Goal: Task Accomplishment & Management: Complete application form

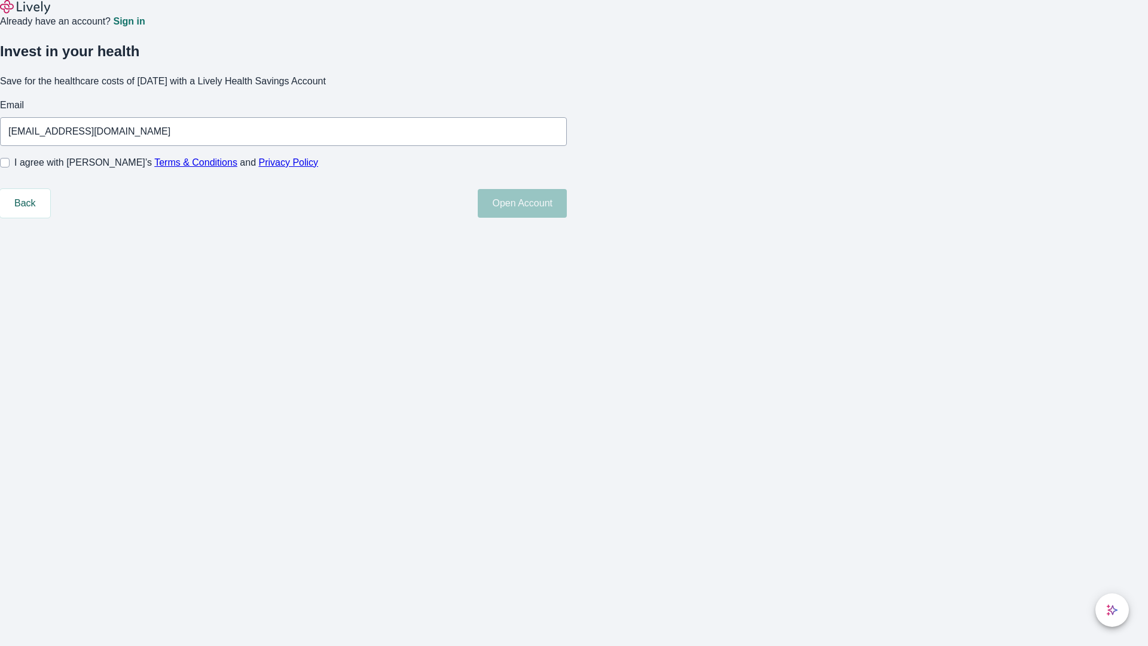
click at [10, 167] on input "I agree with Lively’s Terms & Conditions and Privacy Policy" at bounding box center [5, 163] width 10 height 10
checkbox input "true"
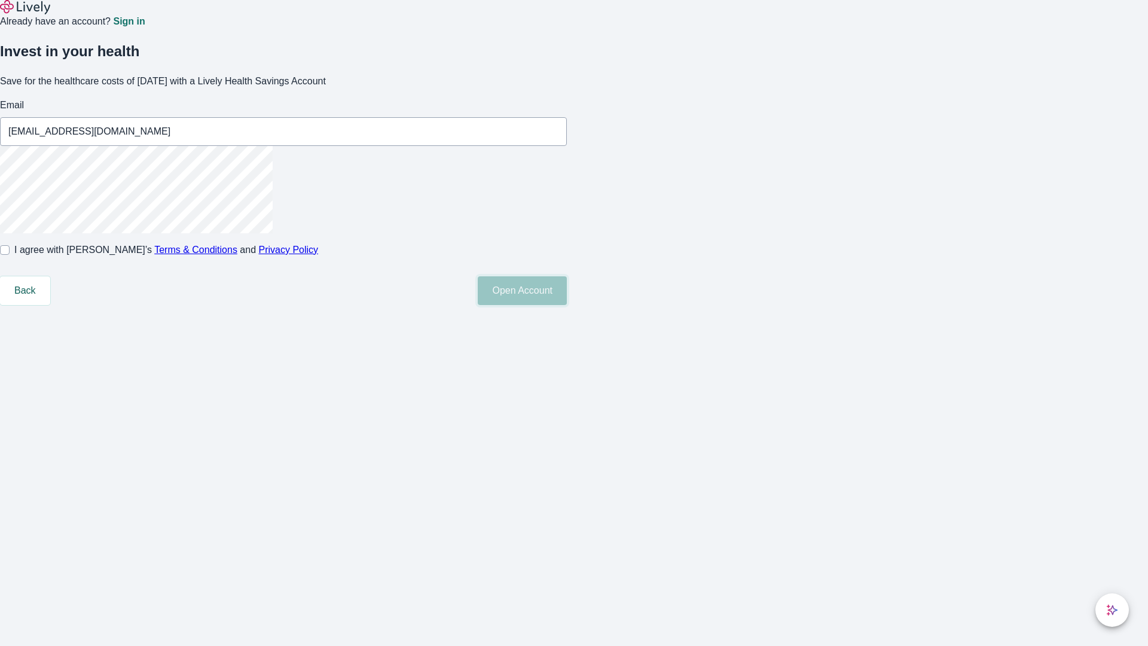
click at [567, 305] on button "Open Account" at bounding box center [522, 290] width 89 height 29
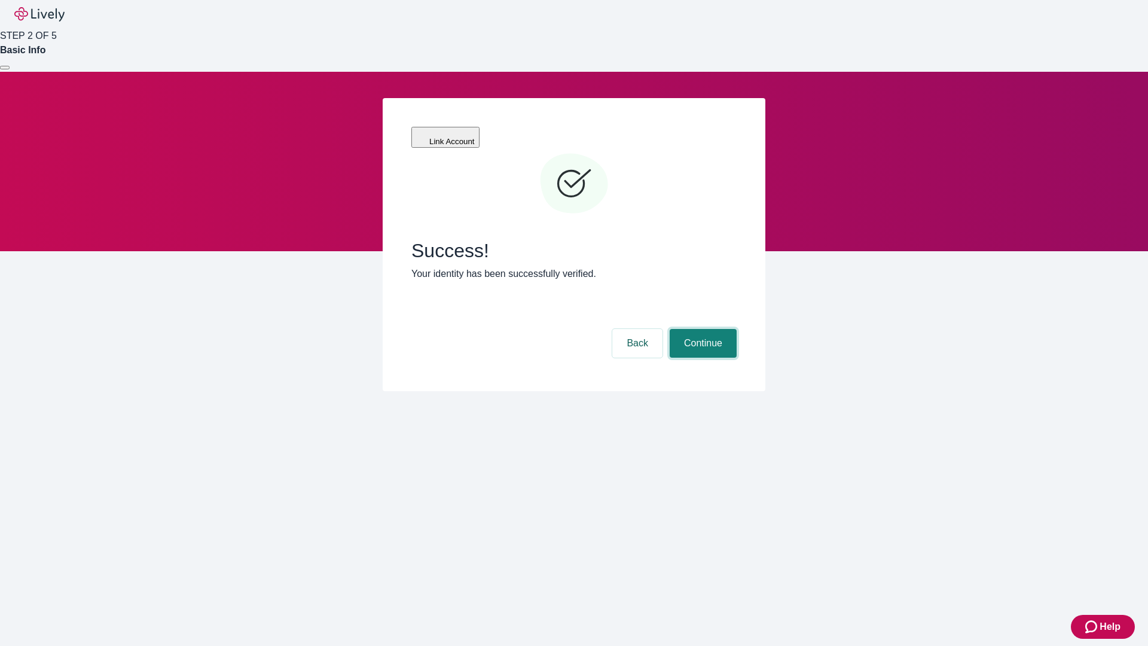
click at [701, 329] on button "Continue" at bounding box center [702, 343] width 67 height 29
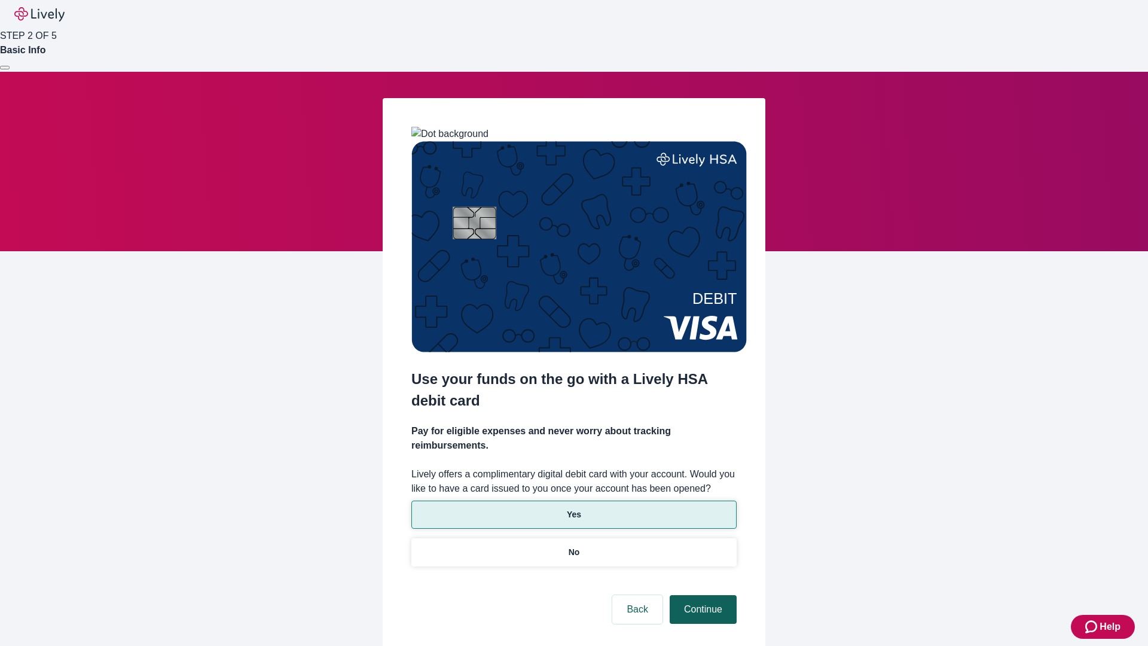
click at [573, 508] on p "Yes" at bounding box center [574, 514] width 14 height 13
click at [701, 595] on button "Continue" at bounding box center [702, 609] width 67 height 29
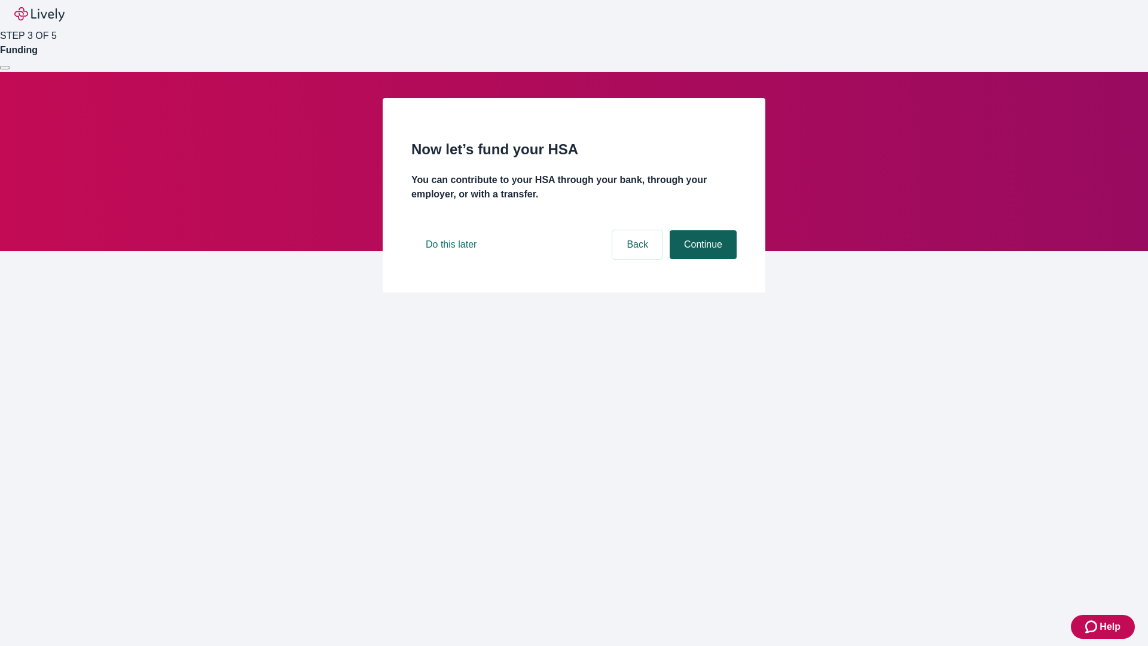
click at [701, 259] on button "Continue" at bounding box center [702, 244] width 67 height 29
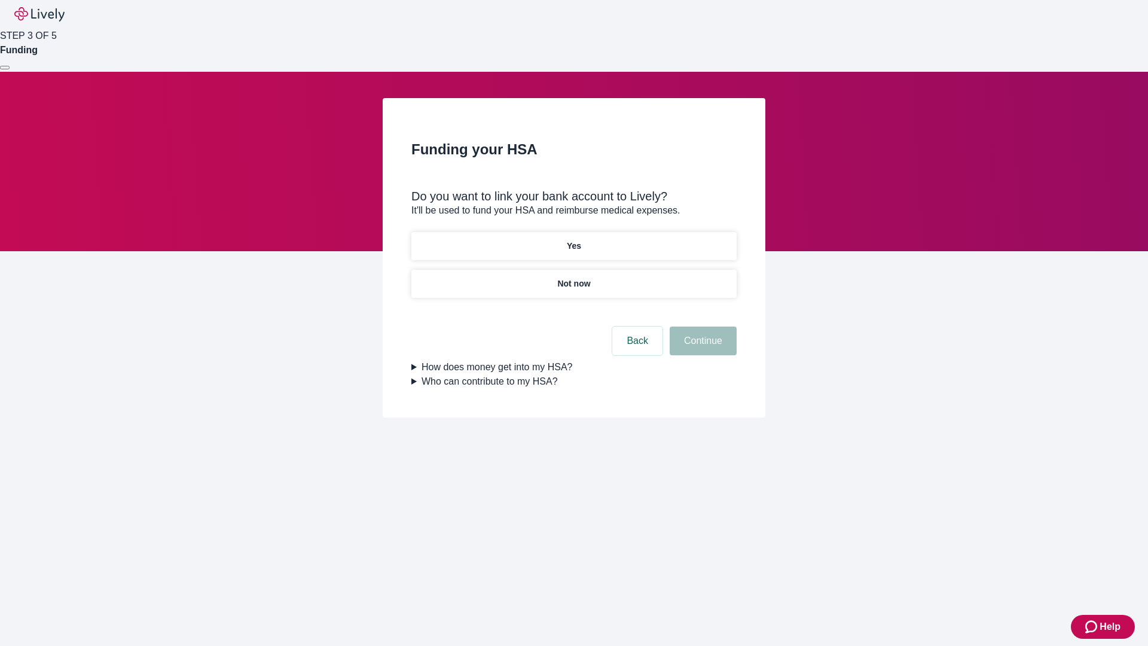
click at [573, 240] on p "Yes" at bounding box center [574, 246] width 14 height 13
click at [701, 326] on button "Continue" at bounding box center [702, 340] width 67 height 29
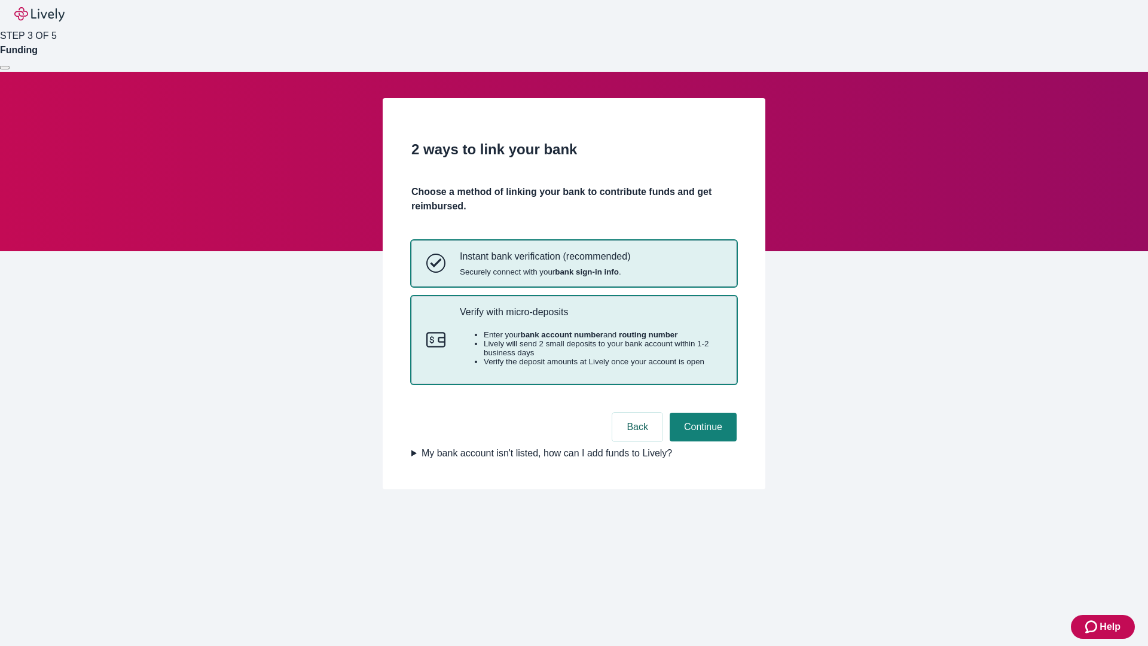
click at [590, 317] on p "Verify with micro-deposits" at bounding box center [591, 311] width 262 height 11
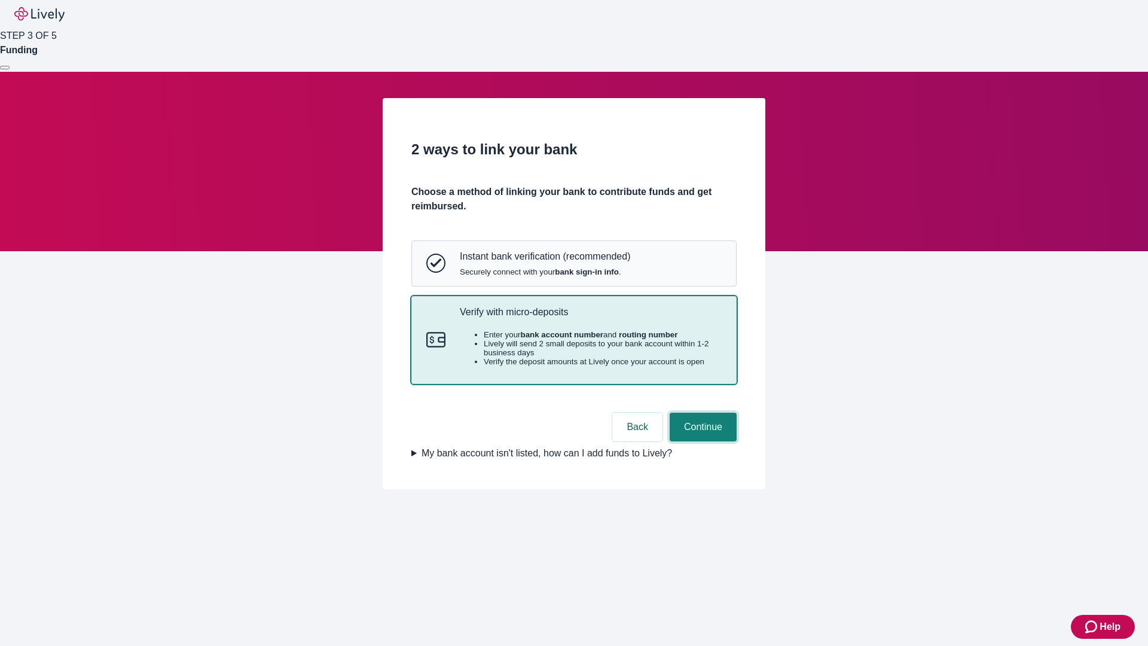
click at [701, 441] on button "Continue" at bounding box center [702, 426] width 67 height 29
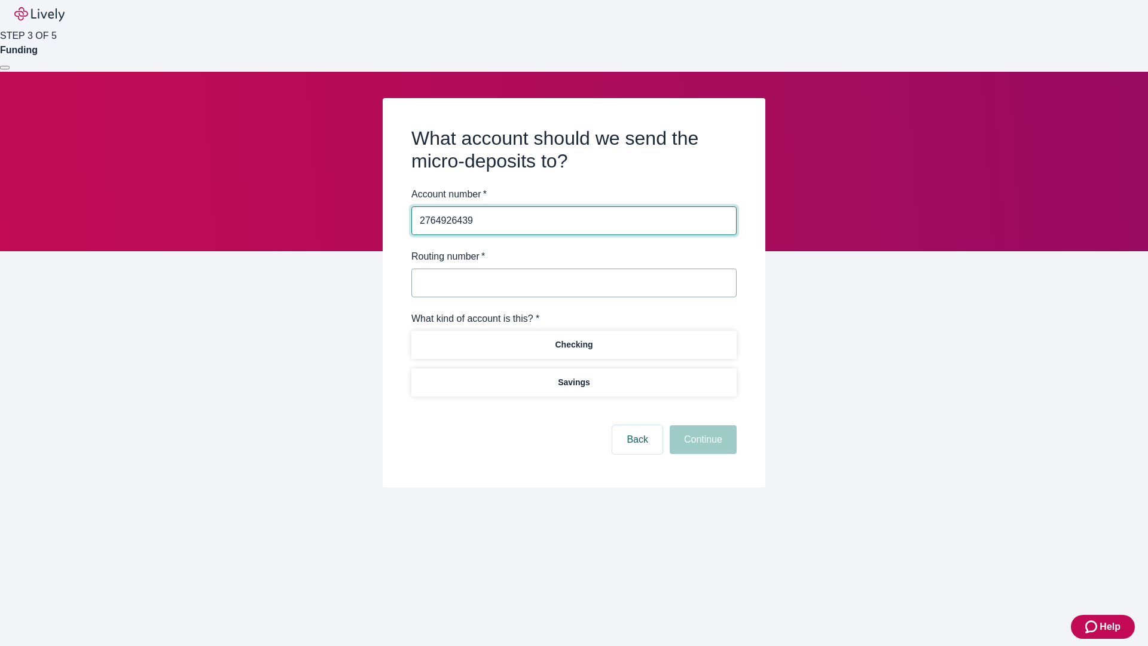
type input "2764926439"
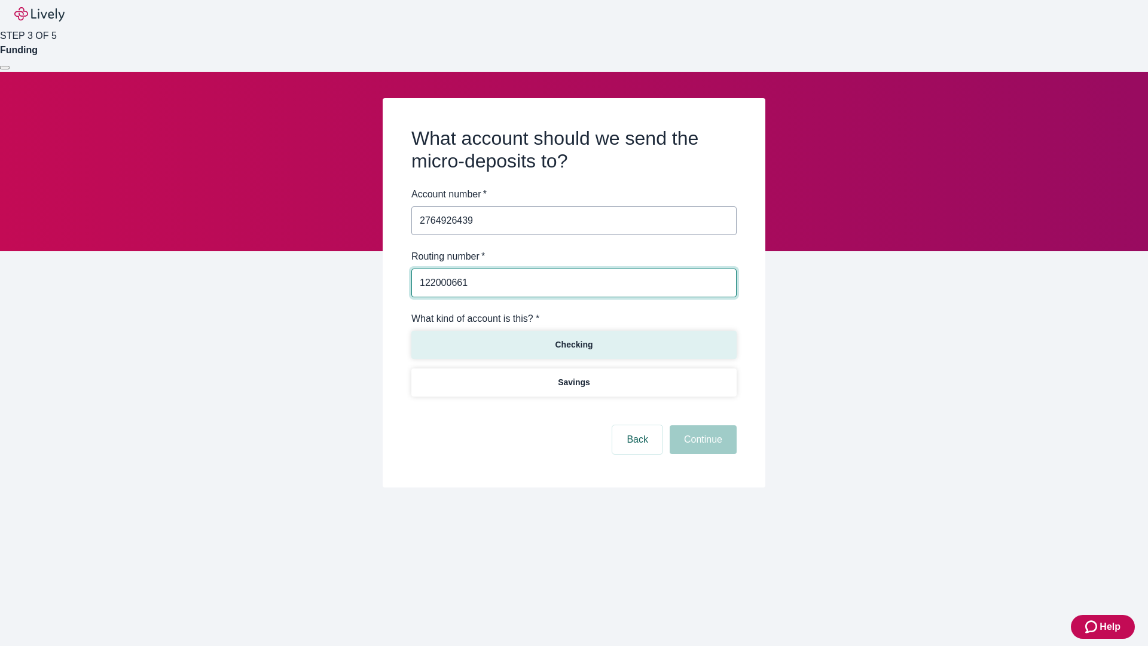
type input "122000661"
click at [573, 344] on p "Checking" at bounding box center [574, 344] width 38 height 13
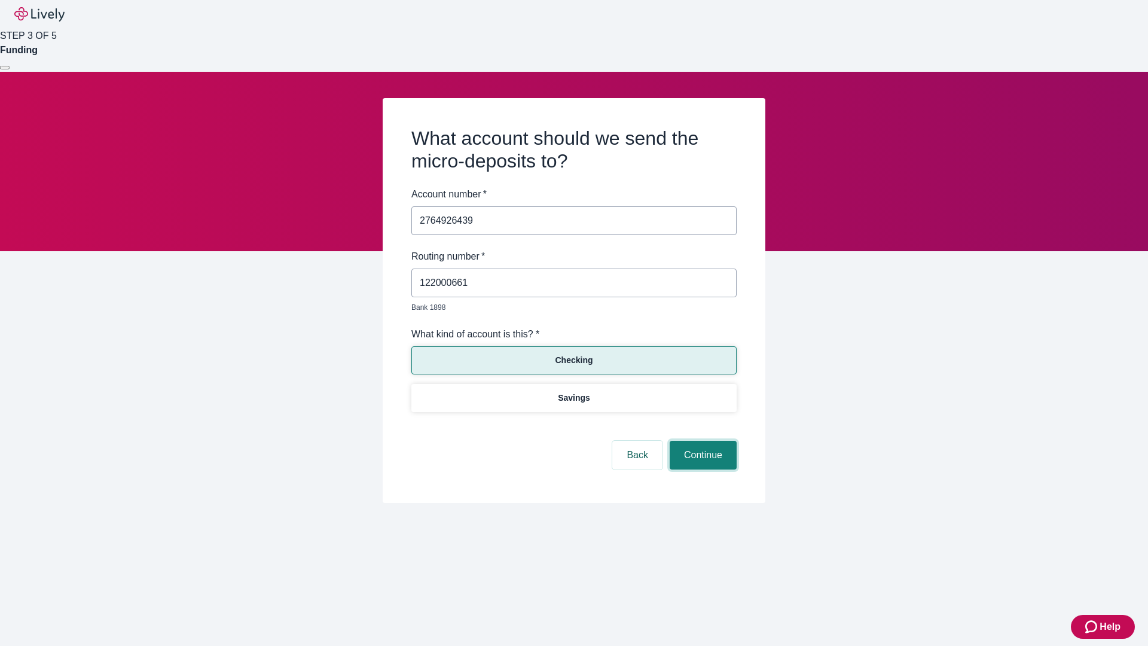
click at [701, 441] on button "Continue" at bounding box center [702, 455] width 67 height 29
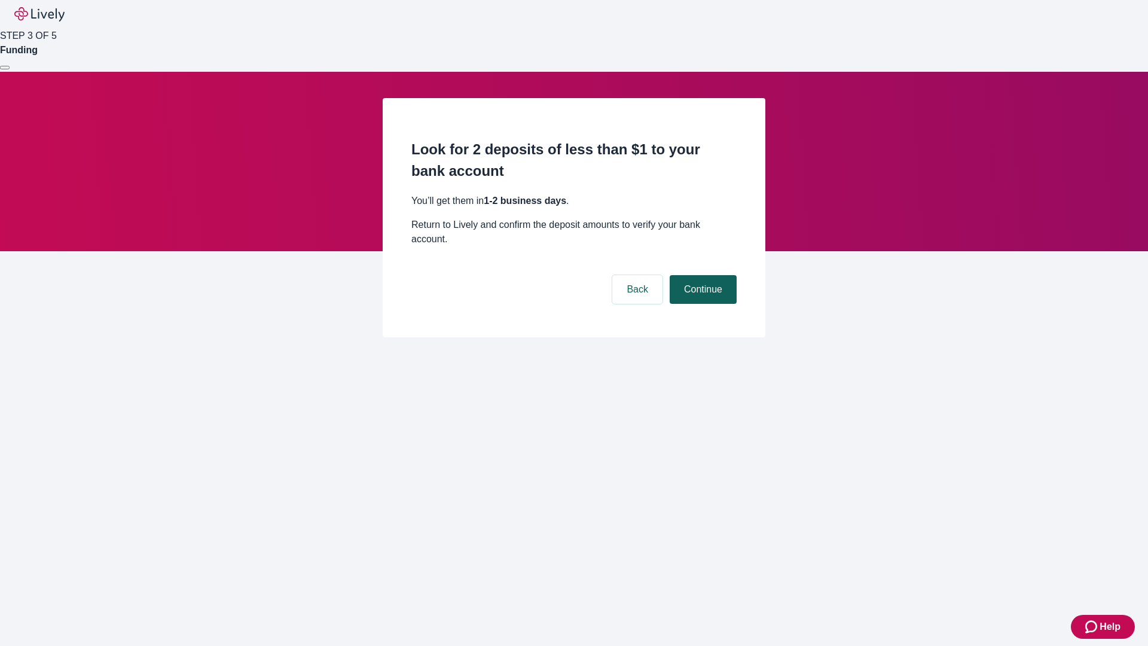
click at [701, 275] on button "Continue" at bounding box center [702, 289] width 67 height 29
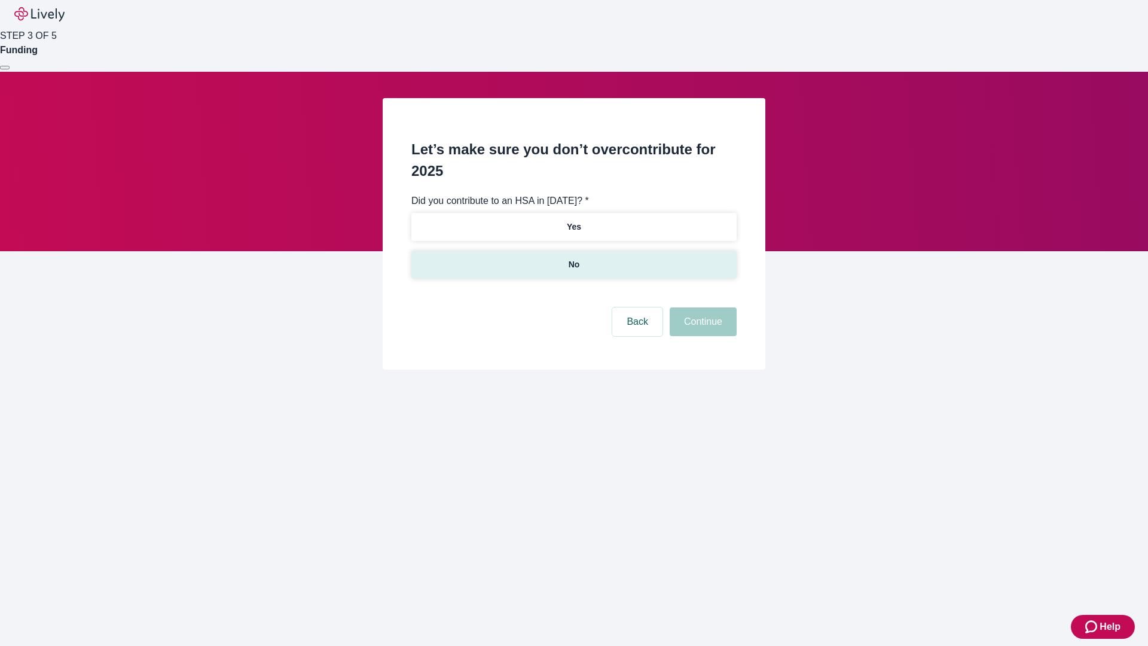
click at [573, 258] on p "No" at bounding box center [573, 264] width 11 height 13
click at [701, 307] on button "Continue" at bounding box center [702, 321] width 67 height 29
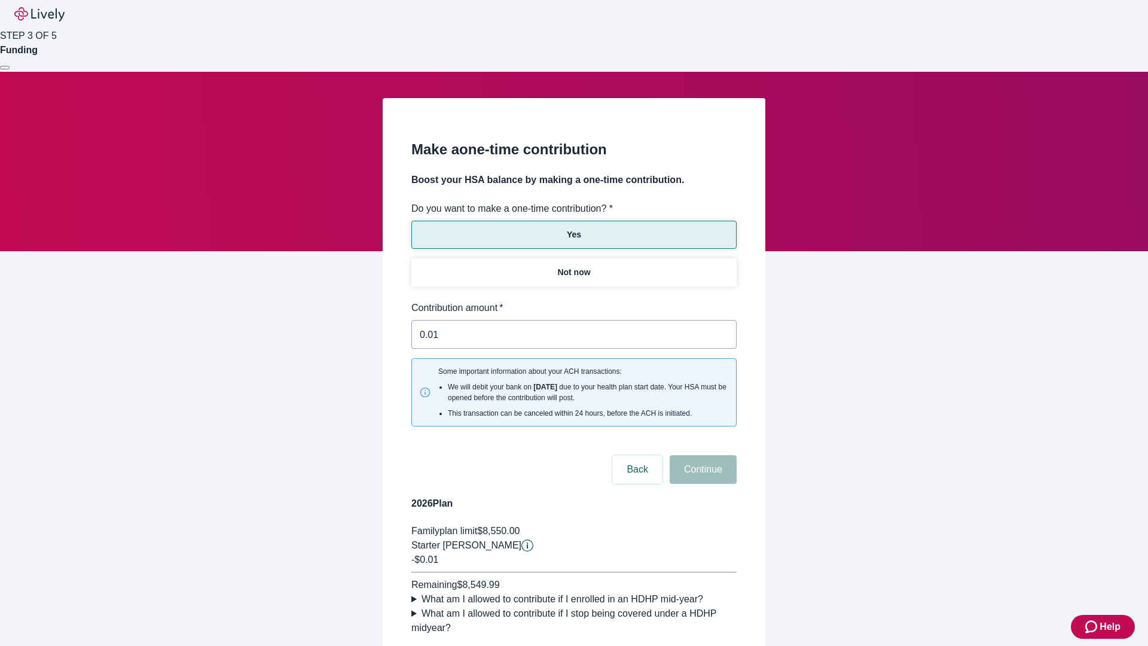
type input "0.01"
click at [701, 455] on button "Continue" at bounding box center [702, 469] width 67 height 29
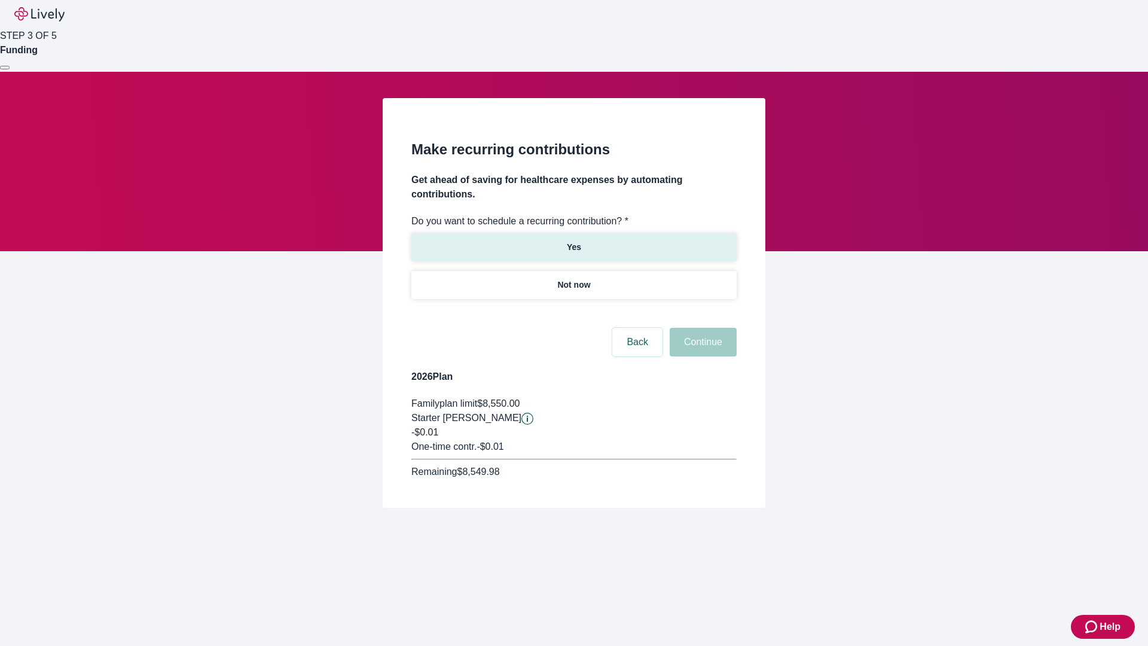
click at [573, 241] on p "Yes" at bounding box center [574, 247] width 14 height 13
click at [573, 313] on body "Help STEP 3 OF 5 Funding Make recurring contributions Get ahead of saving for h…" at bounding box center [574, 282] width 1148 height 565
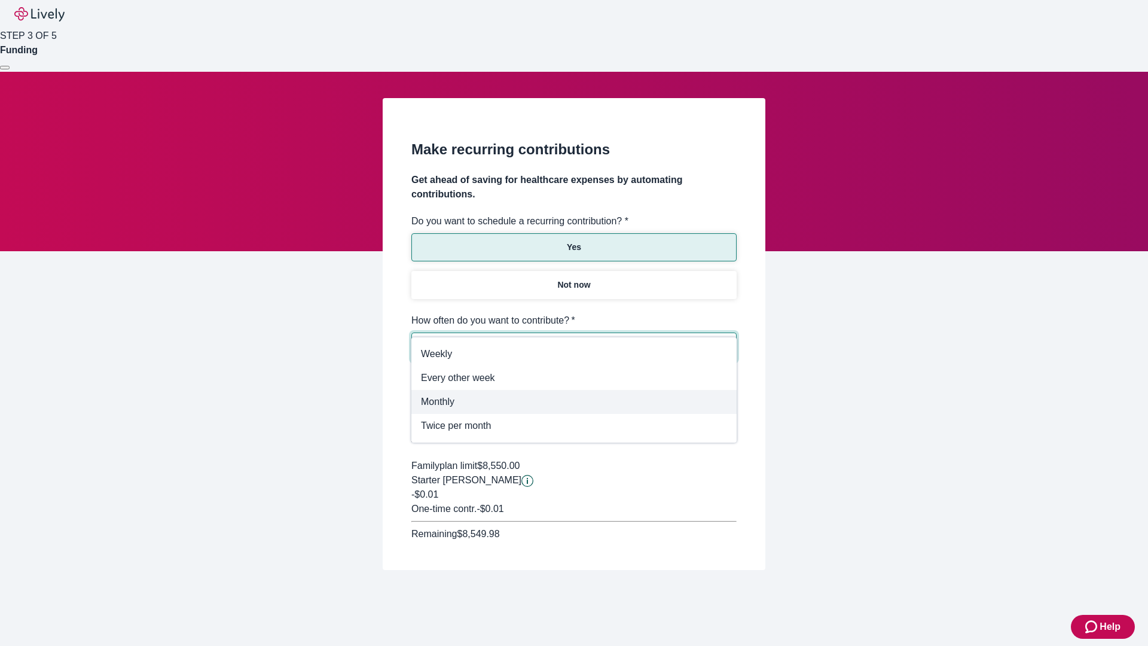
click at [574, 402] on span "Monthly" at bounding box center [574, 401] width 306 height 14
type input "Monthly"
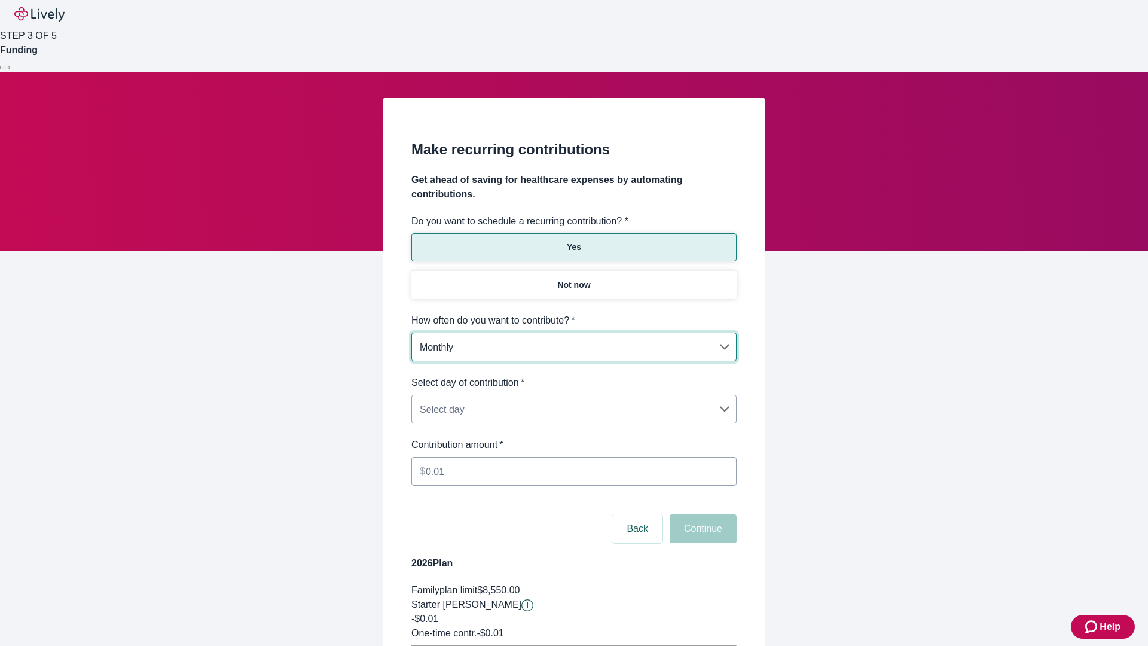
click at [573, 375] on body "Help STEP 3 OF 5 Funding Make recurring contributions Get ahead of saving for h…" at bounding box center [574, 375] width 1148 height 751
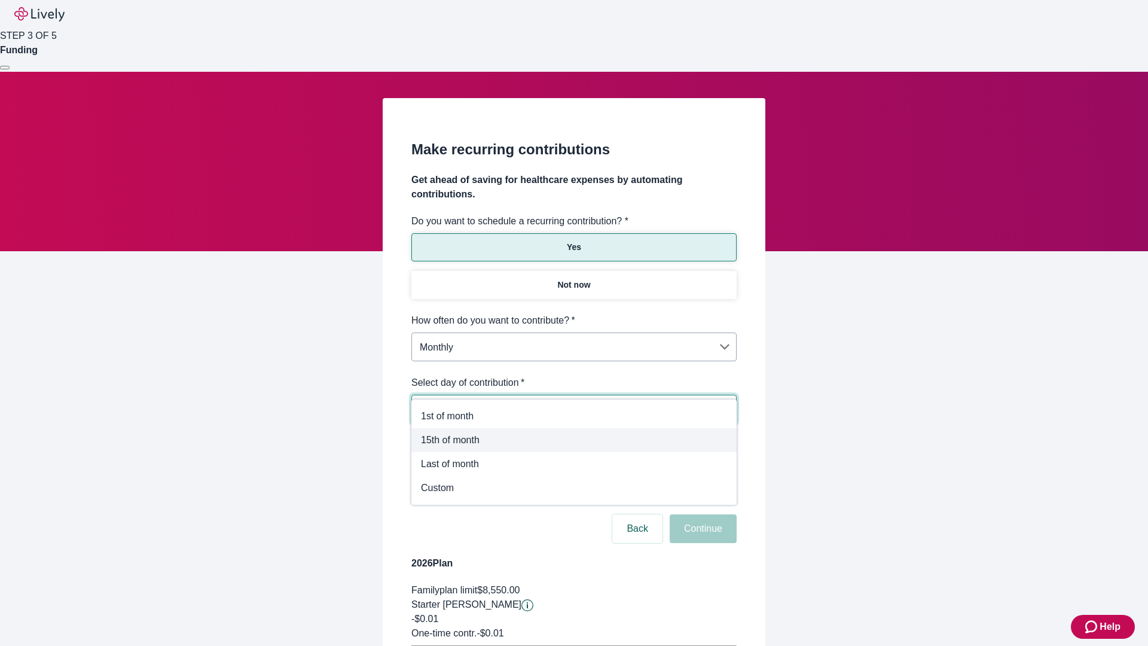
click at [574, 440] on span "15th of month" at bounding box center [574, 440] width 306 height 14
type input "Monthly15th"
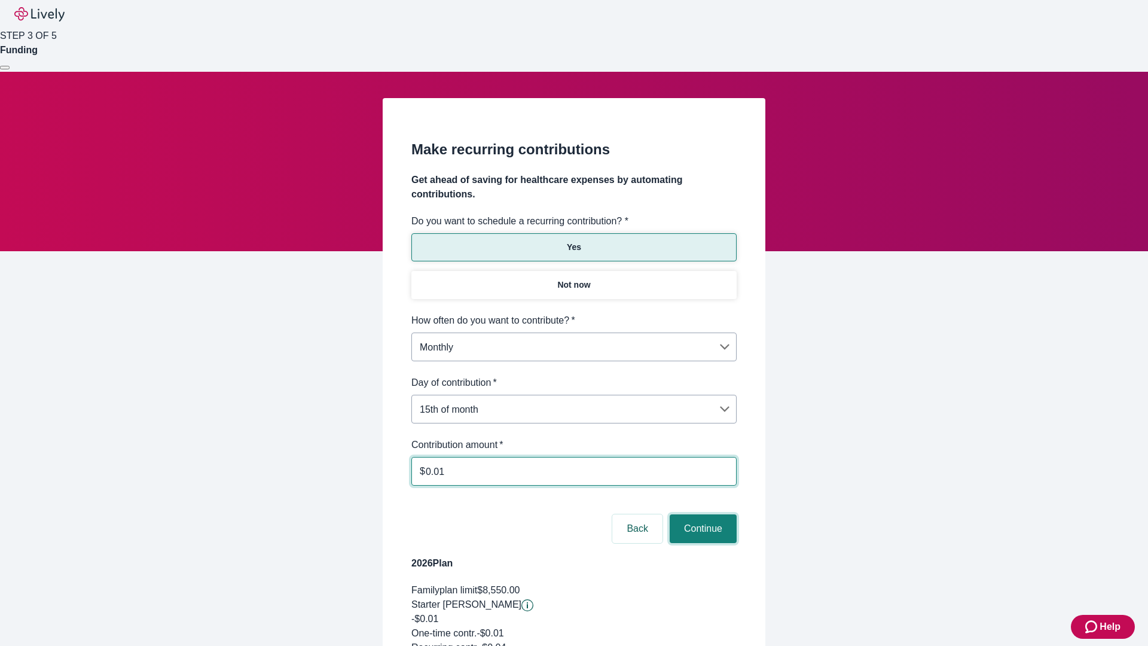
click at [701, 514] on button "Continue" at bounding box center [702, 528] width 67 height 29
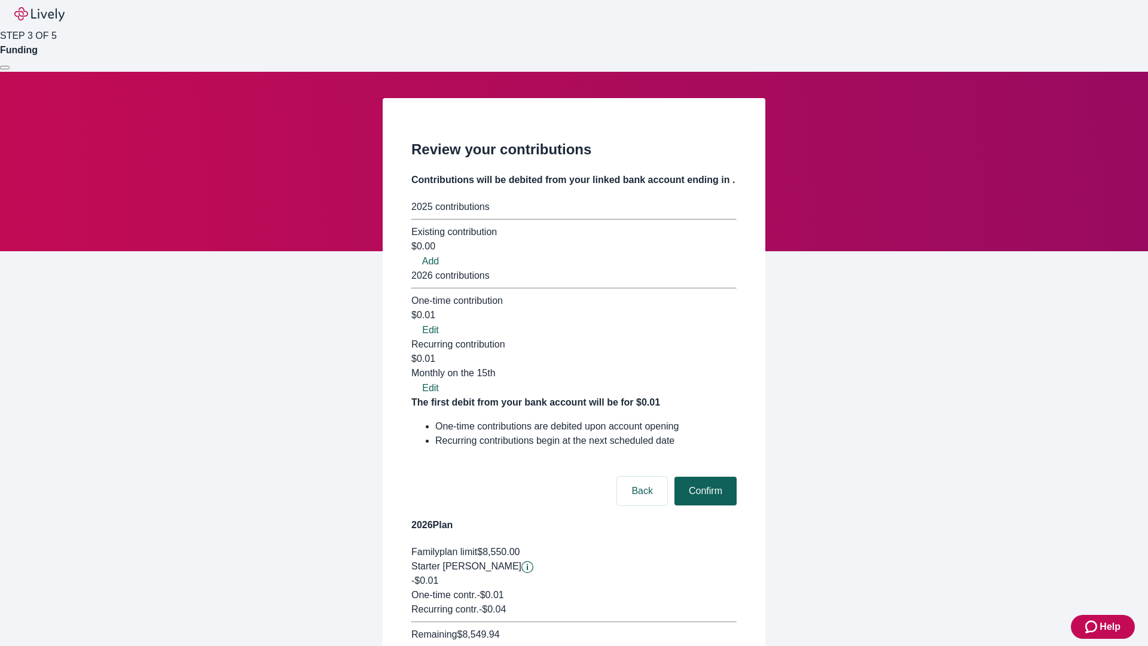
click at [703, 476] on button "Confirm" at bounding box center [705, 490] width 62 height 29
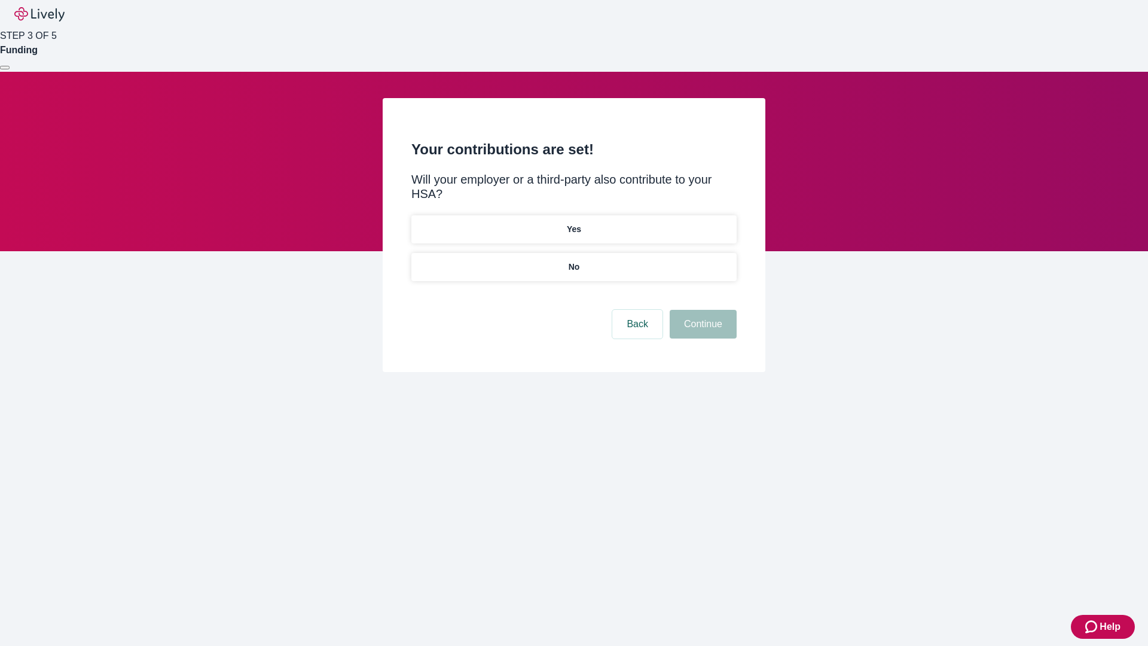
click at [573, 223] on p "Yes" at bounding box center [574, 229] width 14 height 13
click at [701, 310] on button "Continue" at bounding box center [702, 324] width 67 height 29
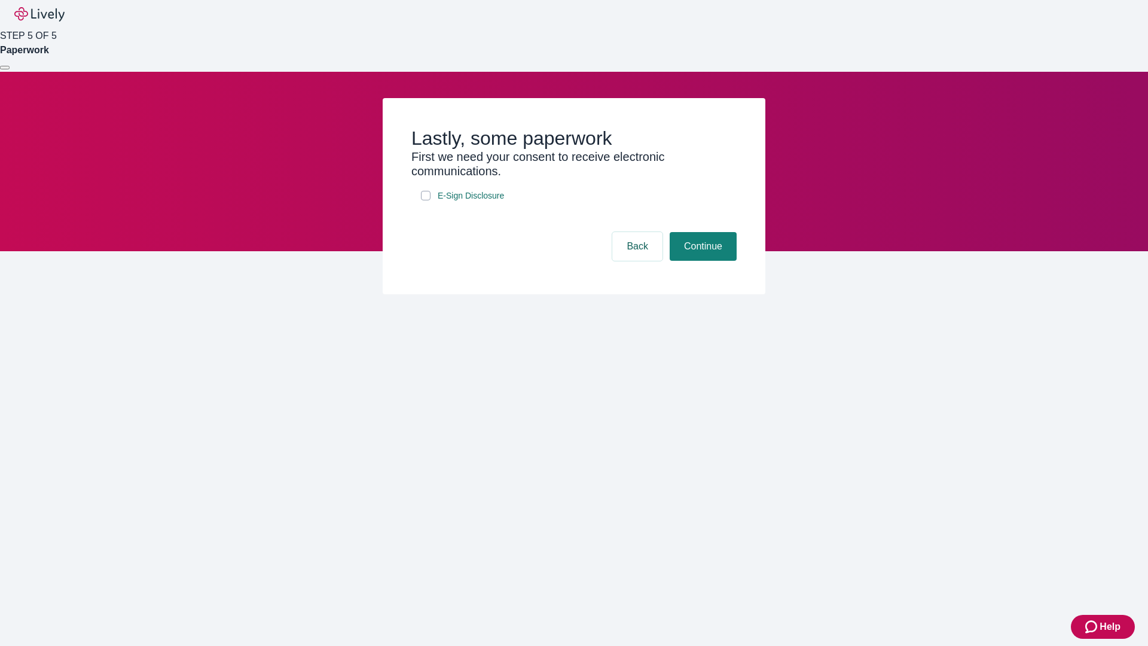
click at [426, 200] on input "E-Sign Disclosure" at bounding box center [426, 196] width 10 height 10
checkbox input "true"
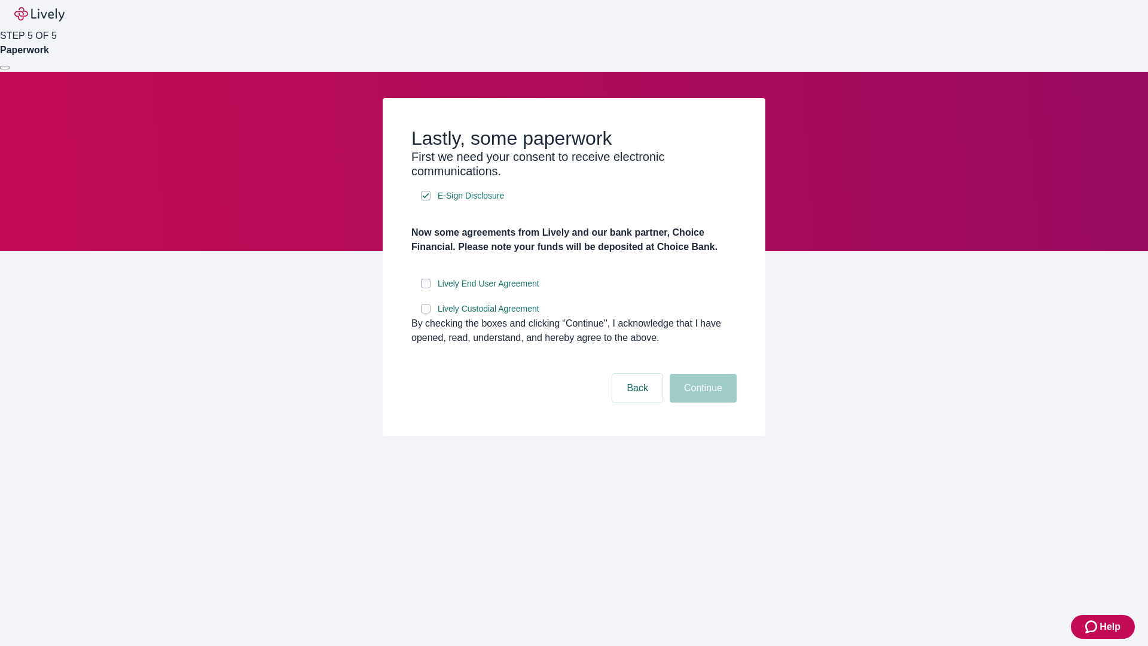
click at [426, 288] on input "Lively End User Agreement" at bounding box center [426, 284] width 10 height 10
checkbox input "true"
click at [426, 313] on input "Lively Custodial Agreement" at bounding box center [426, 309] width 10 height 10
checkbox input "true"
click at [701, 402] on button "Continue" at bounding box center [702, 388] width 67 height 29
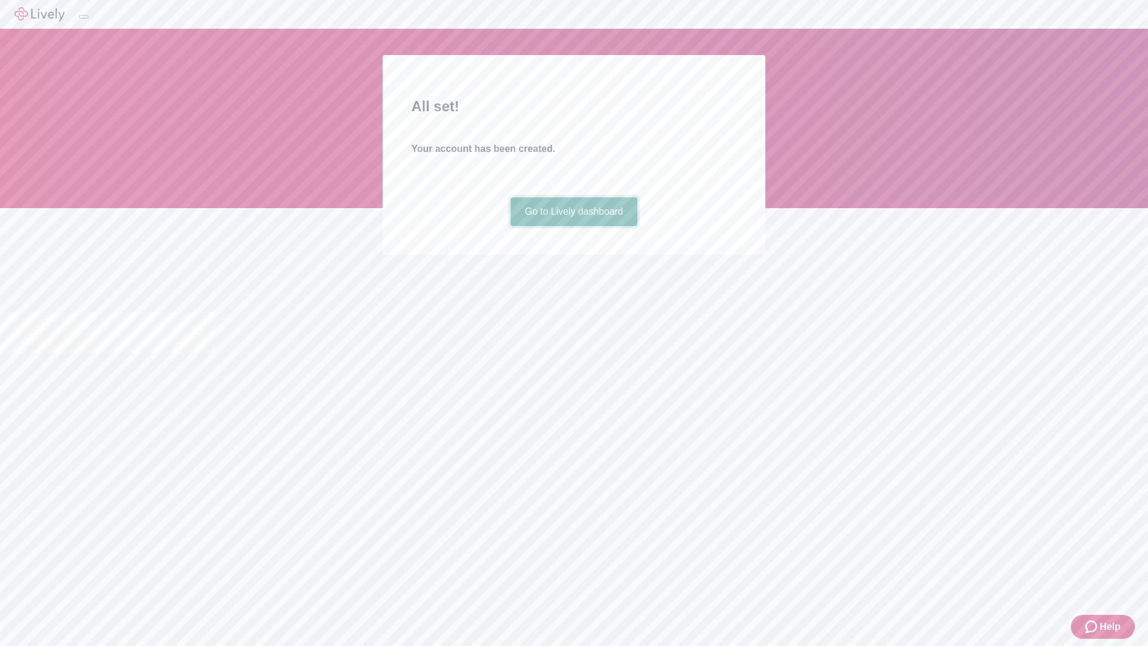
click at [573, 226] on link "Go to Lively dashboard" at bounding box center [573, 211] width 127 height 29
